Goal: Use online tool/utility: Utilize a website feature to perform a specific function

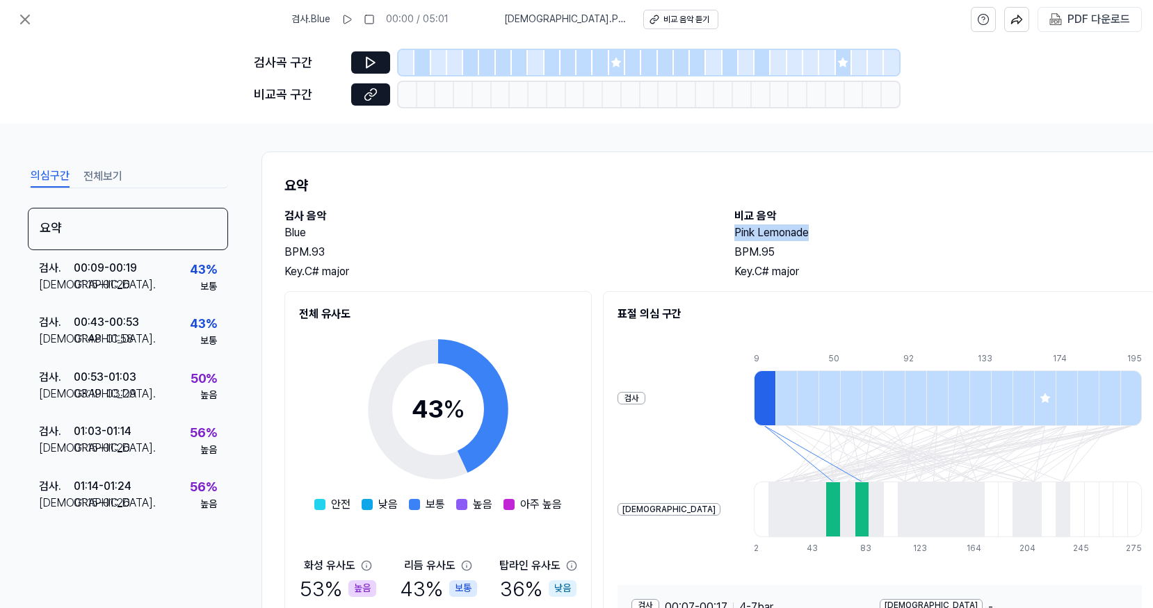
scroll to position [703, 0]
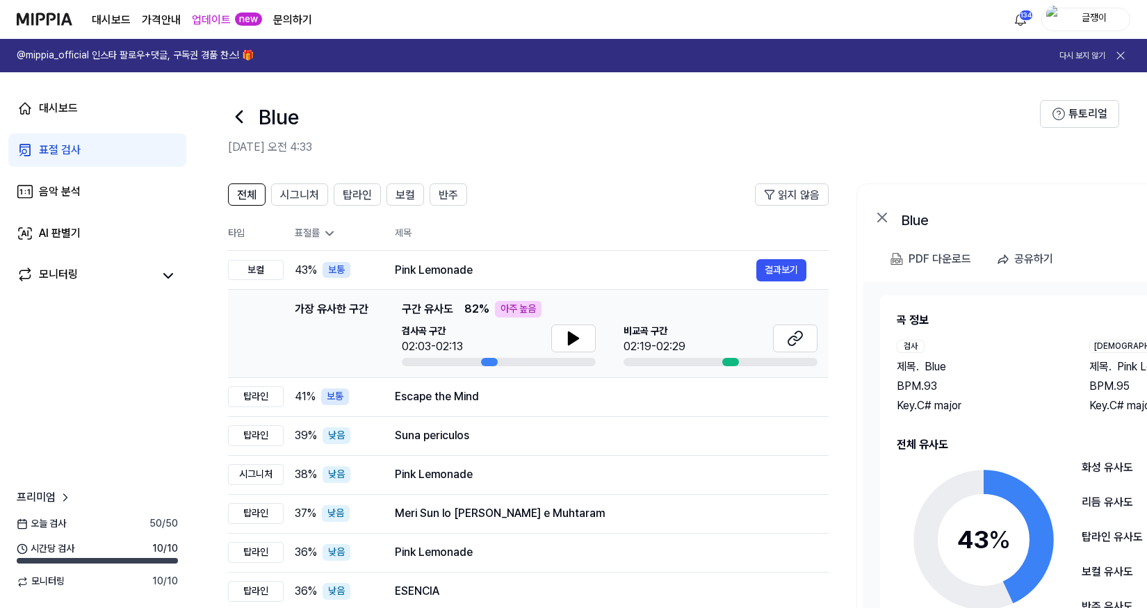
click at [58, 147] on div "표절 검사" at bounding box center [60, 150] width 42 height 17
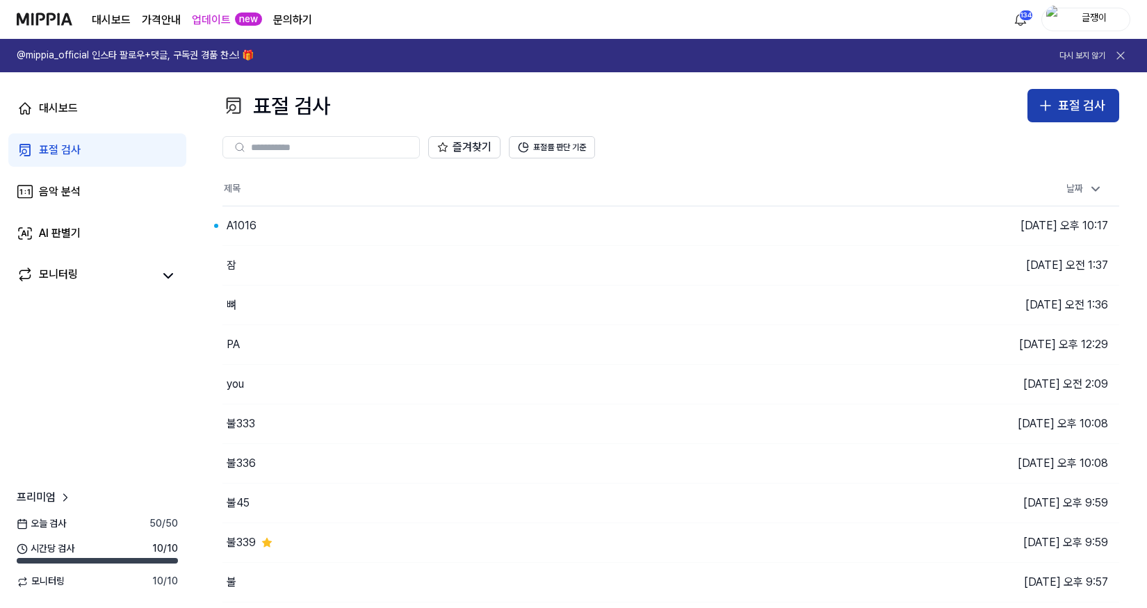
click at [1050, 108] on icon "button" at bounding box center [1045, 105] width 17 height 17
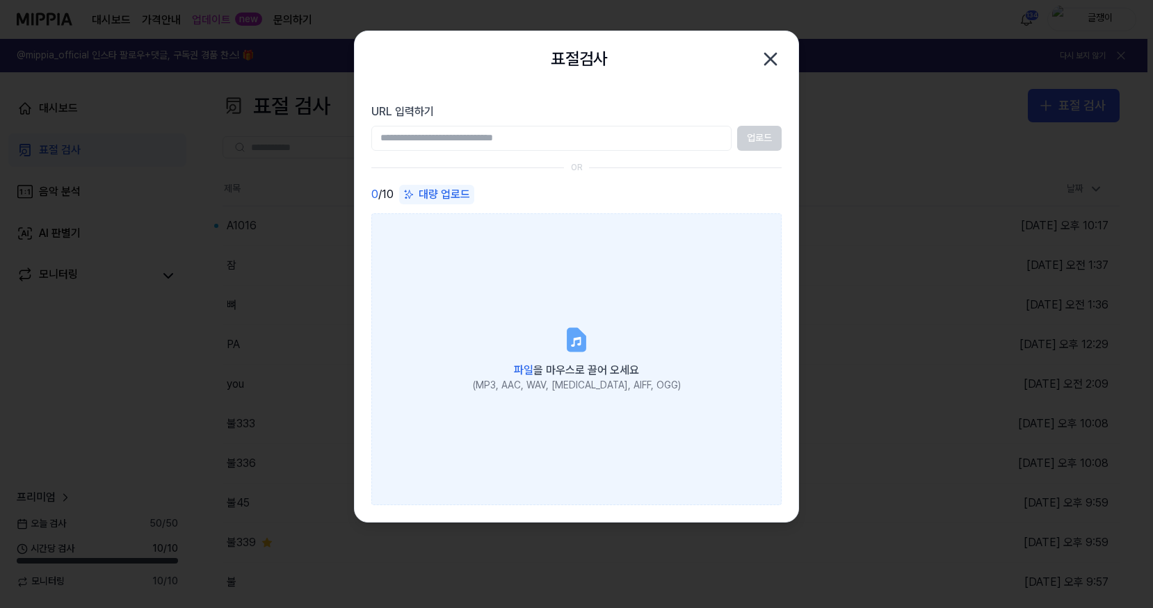
click at [585, 307] on label "파일 을 마우스로 끌어 오세요 (MP3, AAC, WAV, [MEDICAL_DATA], AIFF, OGG)" at bounding box center [576, 359] width 410 height 292
click at [0, 0] on input "파일 을 마우스로 끌어 오세요 (MP3, AAC, WAV, [MEDICAL_DATA], AIFF, OGG)" at bounding box center [0, 0] width 0 height 0
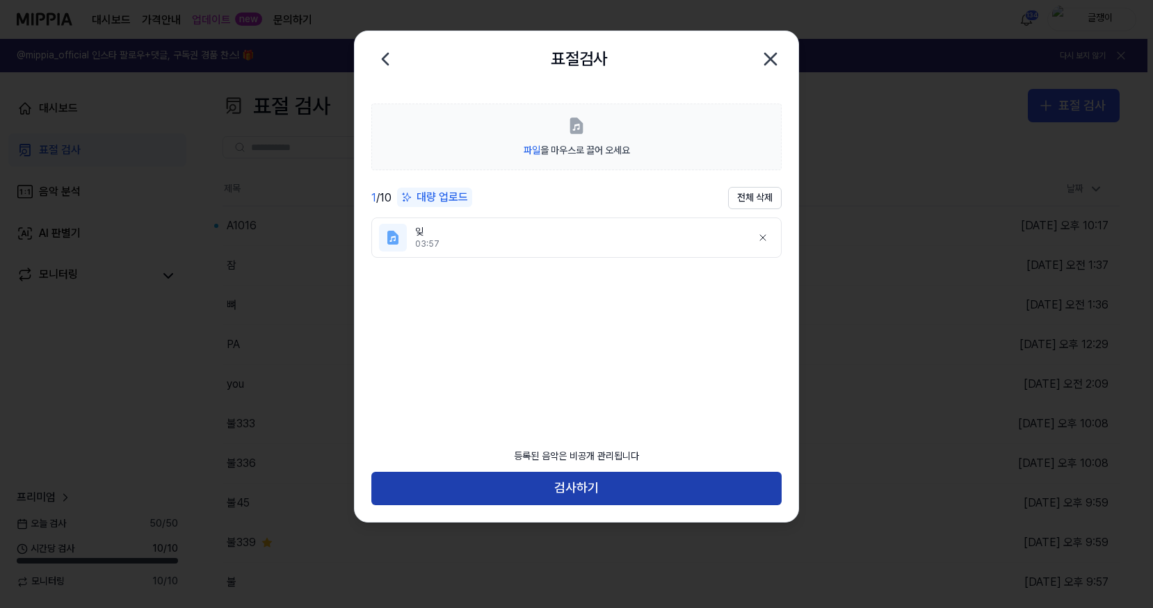
click at [573, 485] on button "검사하기" at bounding box center [576, 488] width 410 height 33
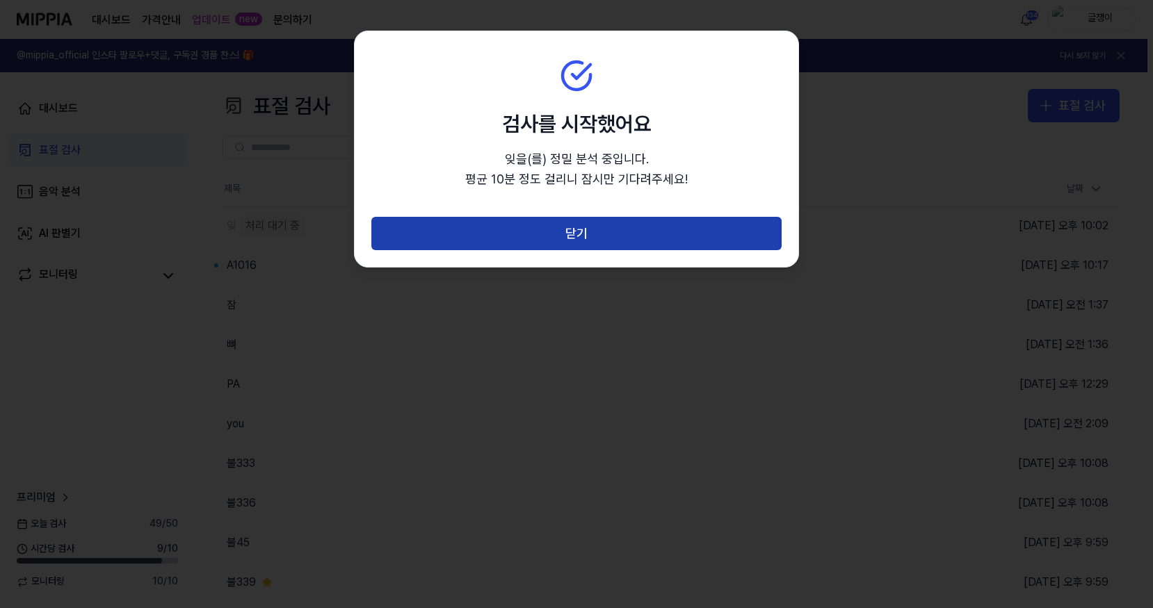
click at [575, 230] on button "닫기" at bounding box center [576, 233] width 410 height 33
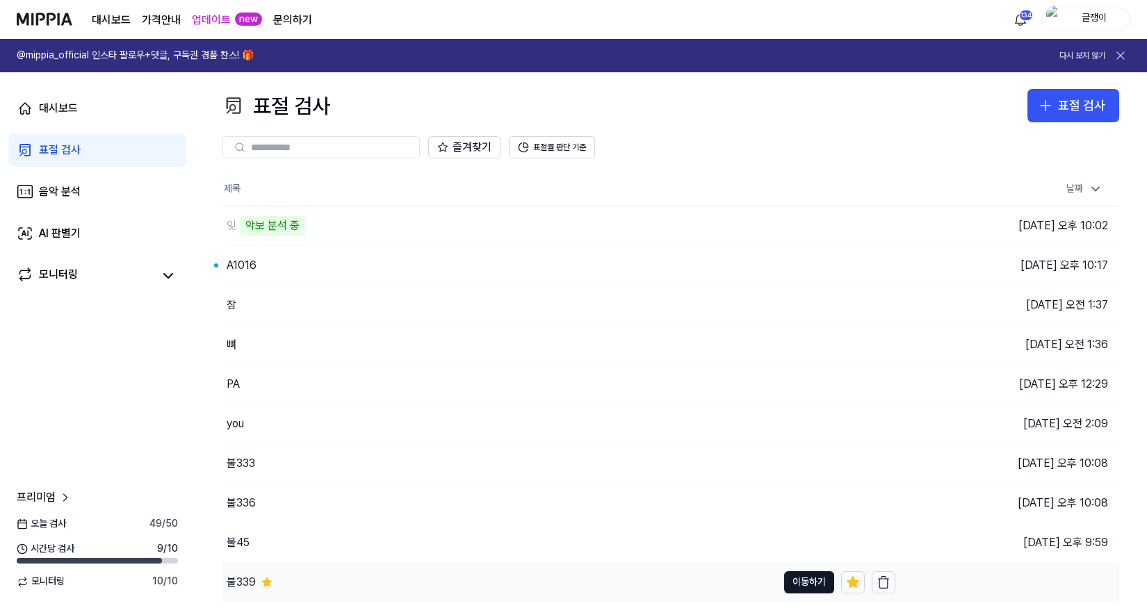
click at [405, 594] on div "불339" at bounding box center [499, 582] width 555 height 39
click at [802, 220] on button "이동하기" at bounding box center [809, 226] width 50 height 22
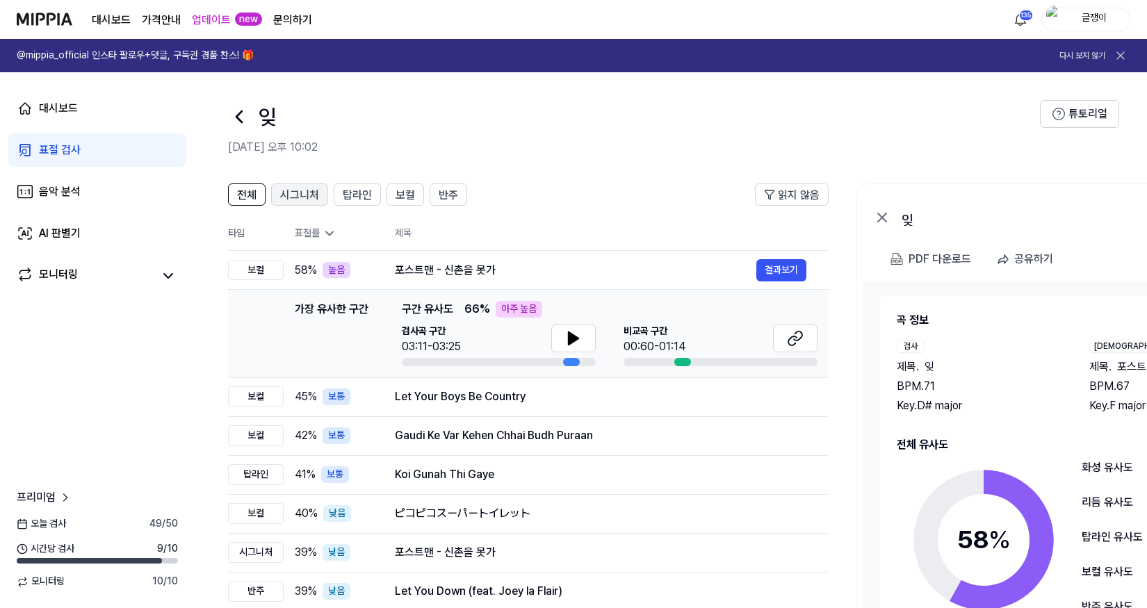
click at [307, 199] on span "시그니처" at bounding box center [299, 195] width 39 height 17
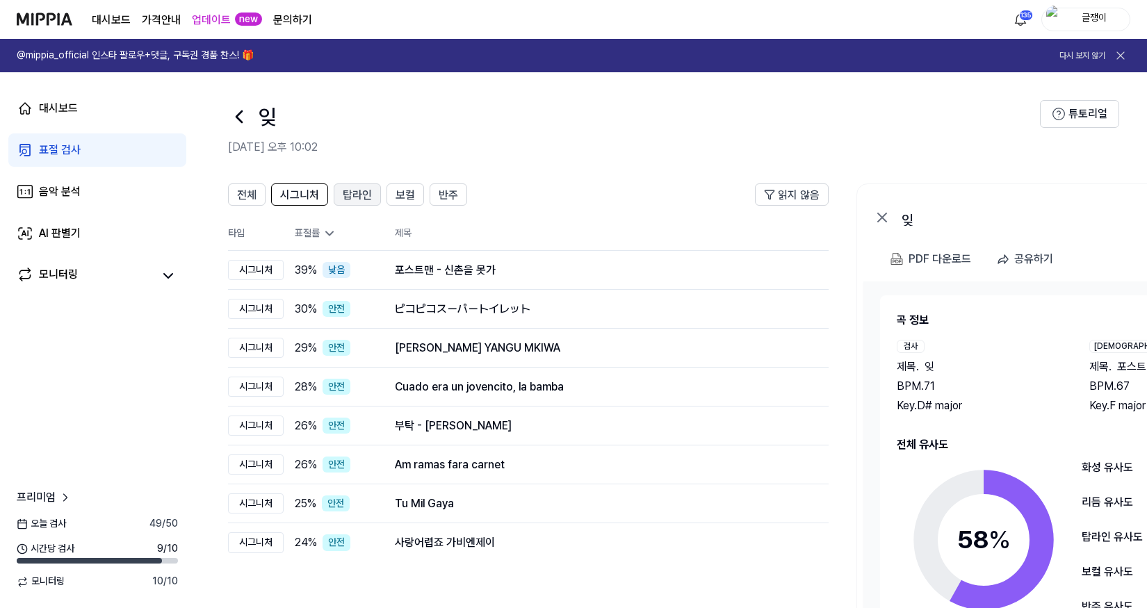
click at [355, 190] on span "탑라인" at bounding box center [357, 195] width 29 height 17
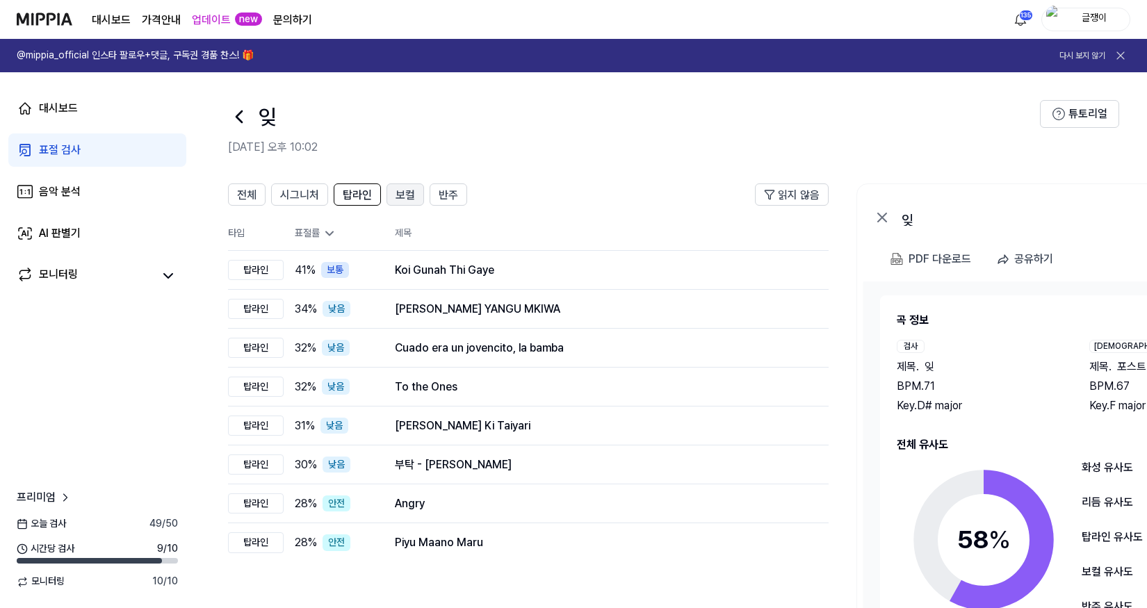
click at [411, 193] on span "보컬" at bounding box center [405, 195] width 19 height 17
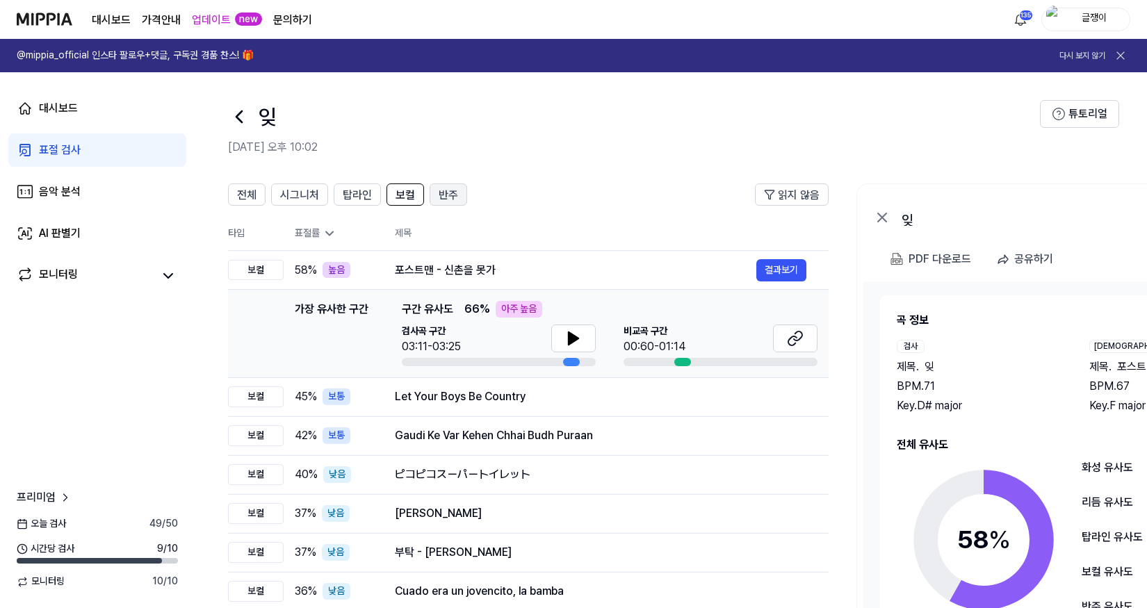
click at [447, 191] on span "반주" at bounding box center [448, 195] width 19 height 17
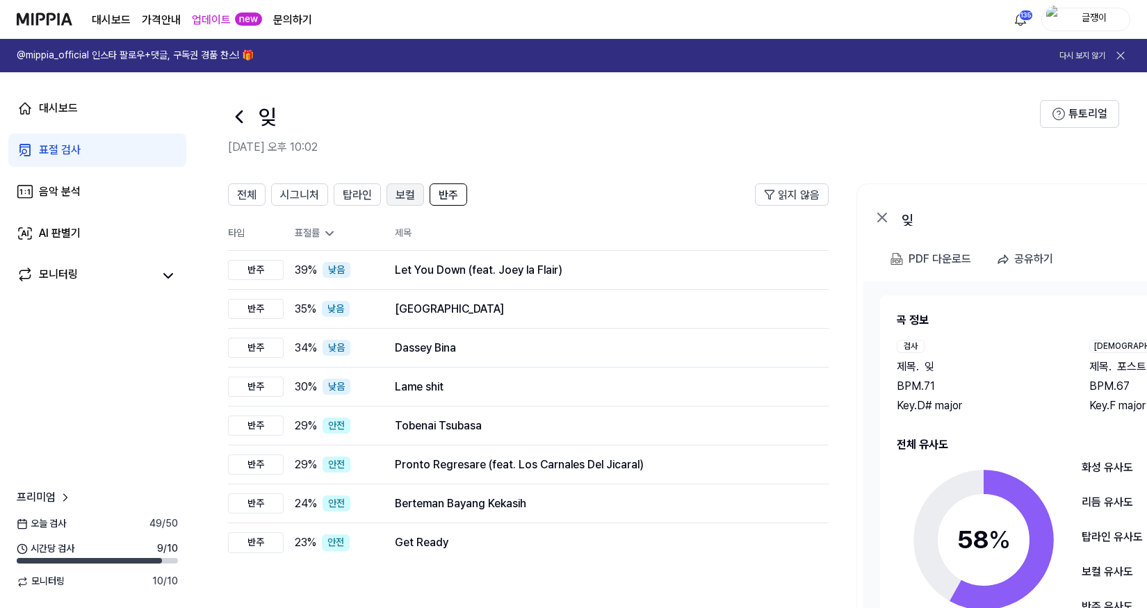
click at [396, 188] on span "보컬" at bounding box center [405, 195] width 19 height 17
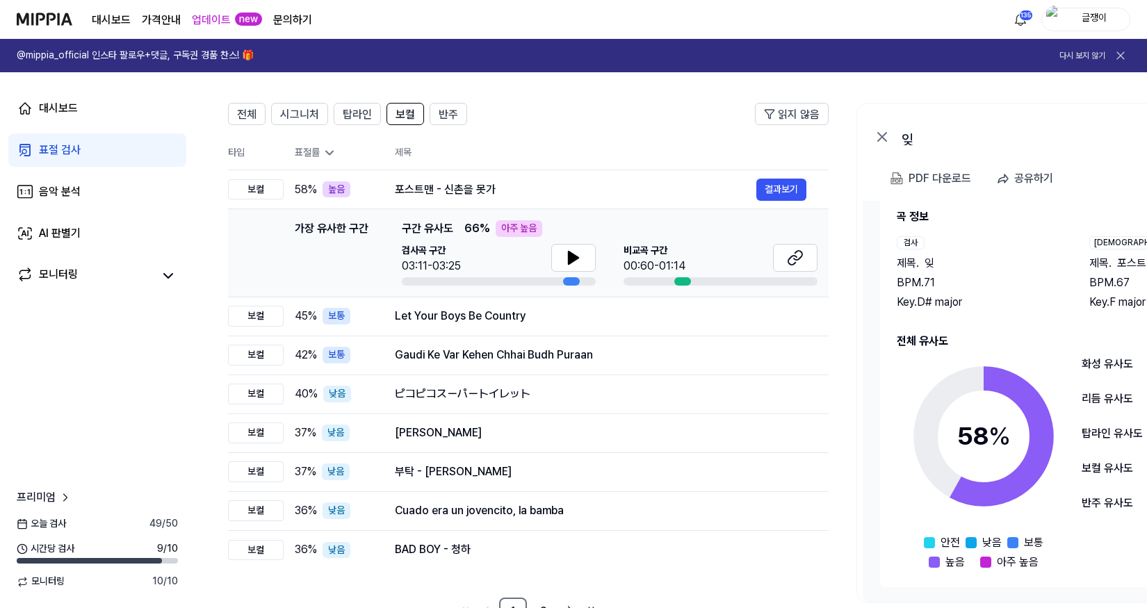
scroll to position [56, 0]
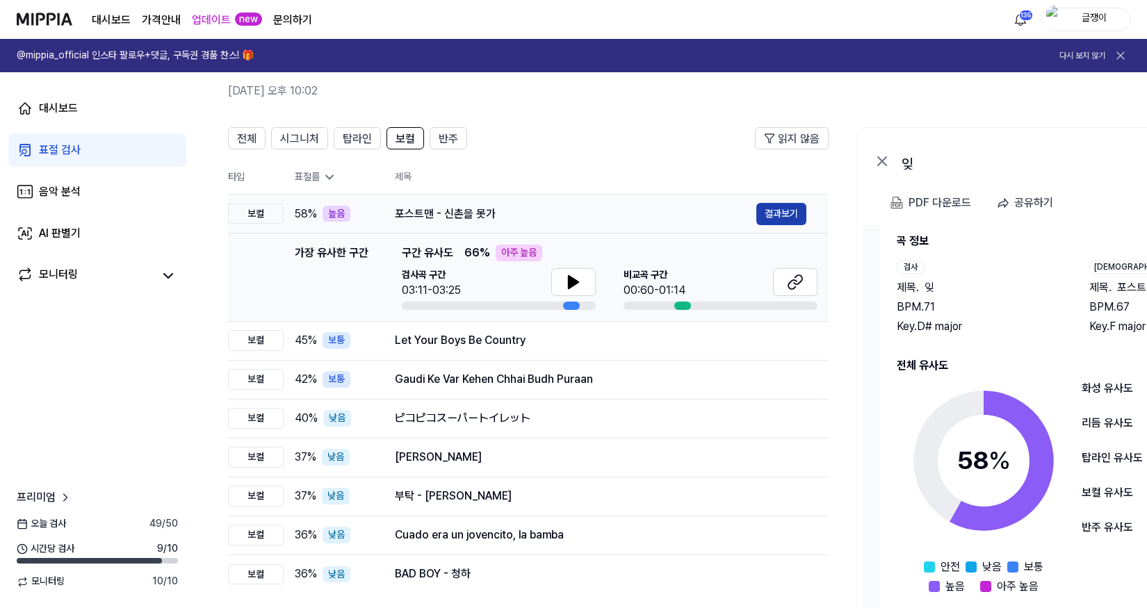
click at [781, 211] on button "결과보기" at bounding box center [781, 214] width 50 height 22
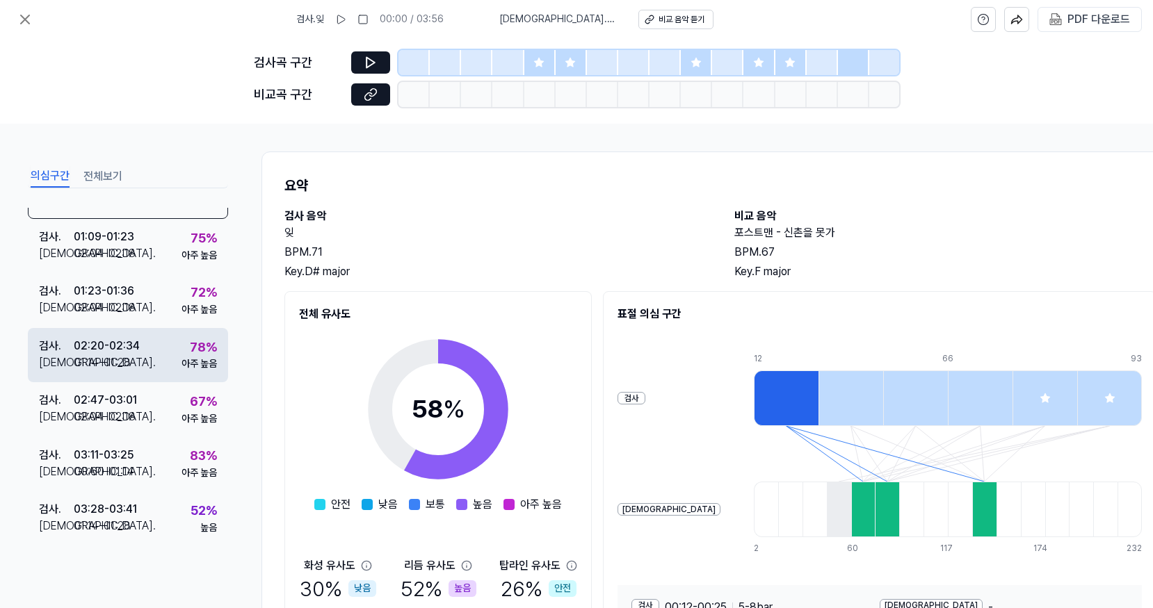
scroll to position [49, 0]
